Goal: Find specific page/section: Find specific page/section

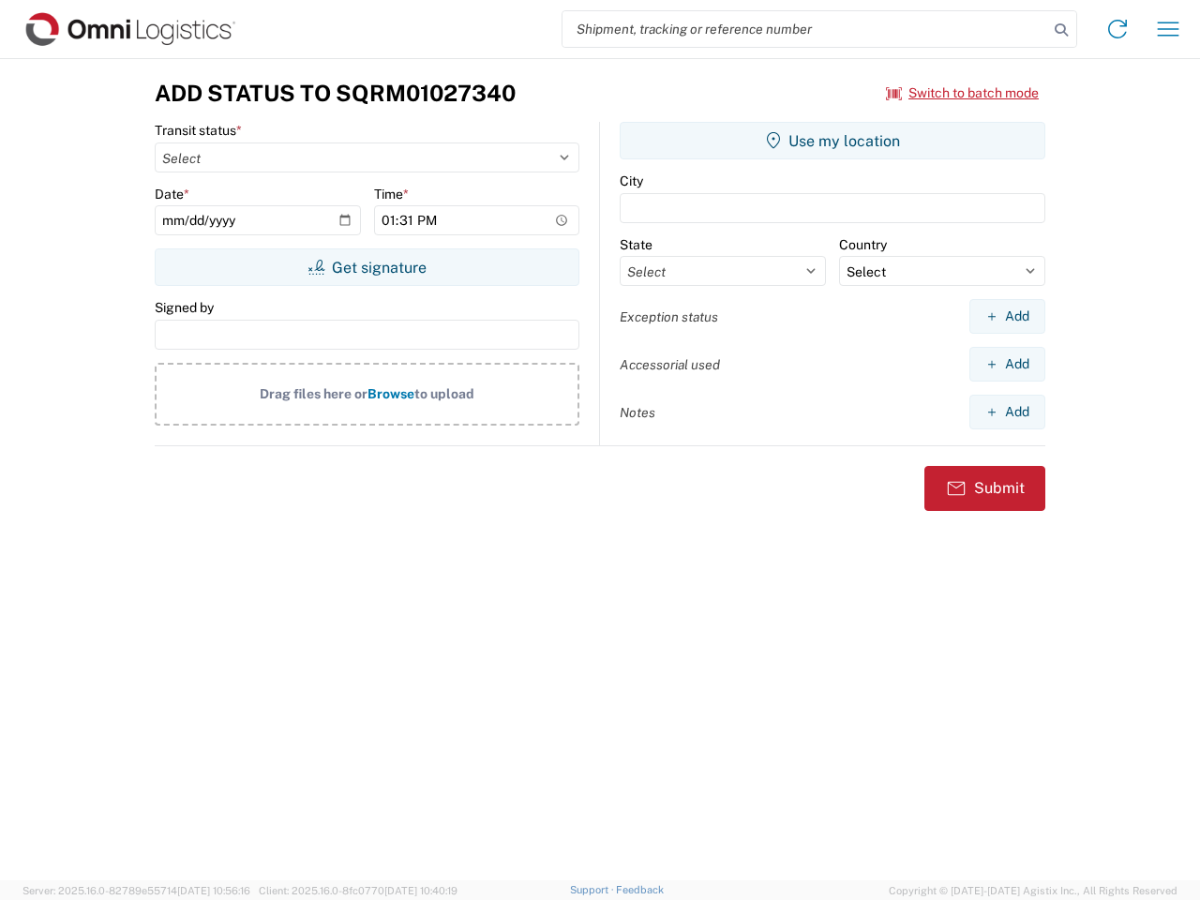
click at [806, 29] on input "search" at bounding box center [806, 29] width 486 height 36
click at [1062, 30] on icon at bounding box center [1062, 30] width 26 height 26
click at [1118, 29] on icon at bounding box center [1118, 29] width 30 height 30
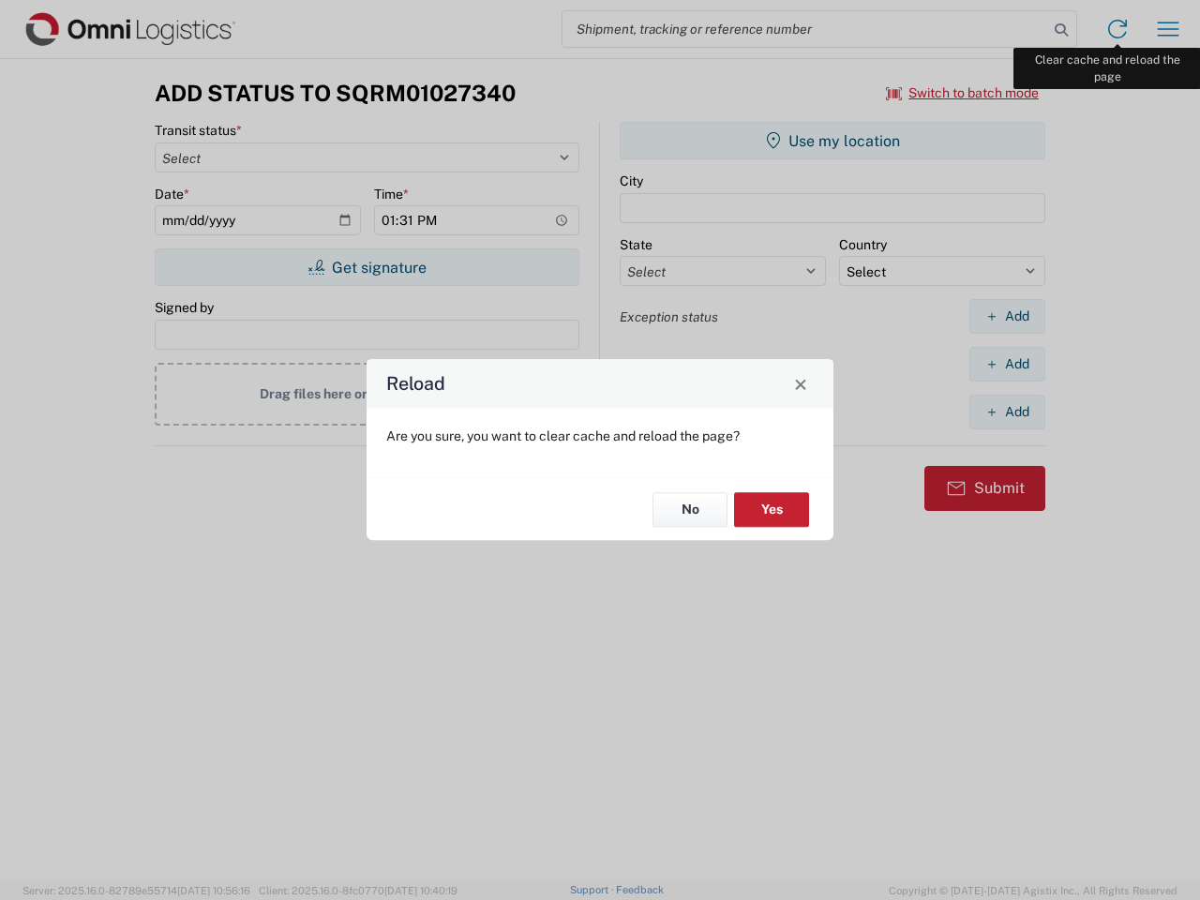
click at [1169, 29] on div "Reload Are you sure, you want to clear cache and reload the page? No Yes" at bounding box center [600, 450] width 1200 height 900
click at [963, 93] on div "Reload Are you sure, you want to clear cache and reload the page? No Yes" at bounding box center [600, 450] width 1200 height 900
click at [367, 267] on div "Reload Are you sure, you want to clear cache and reload the page? No Yes" at bounding box center [600, 450] width 1200 height 900
click at [833, 141] on div "Reload Are you sure, you want to clear cache and reload the page? No Yes" at bounding box center [600, 450] width 1200 height 900
click at [1007, 316] on div "Reload Are you sure, you want to clear cache and reload the page? No Yes" at bounding box center [600, 450] width 1200 height 900
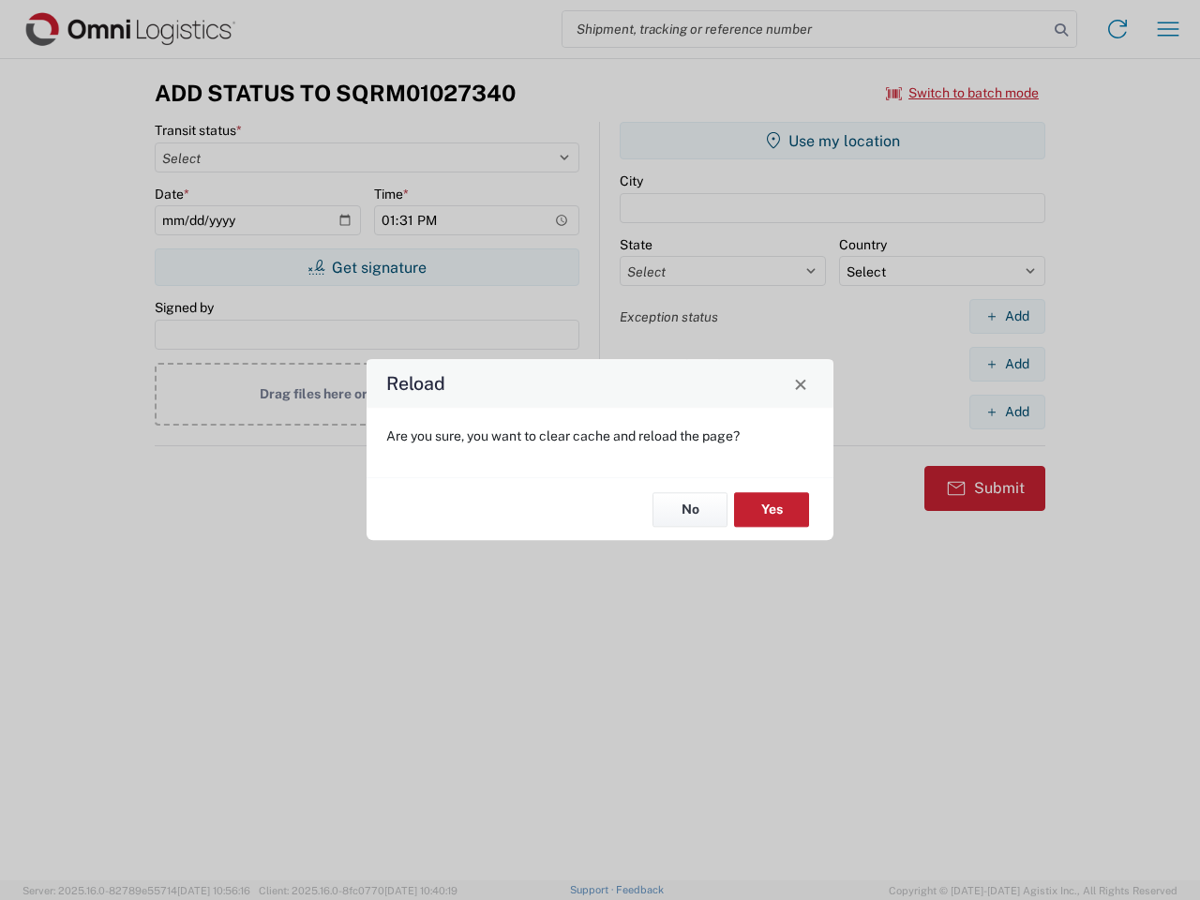
click at [1007, 364] on div "Reload Are you sure, you want to clear cache and reload the page? No Yes" at bounding box center [600, 450] width 1200 height 900
click at [1007, 412] on div "Reload Are you sure, you want to clear cache and reload the page? No Yes" at bounding box center [600, 450] width 1200 height 900
